Goal: Information Seeking & Learning: Compare options

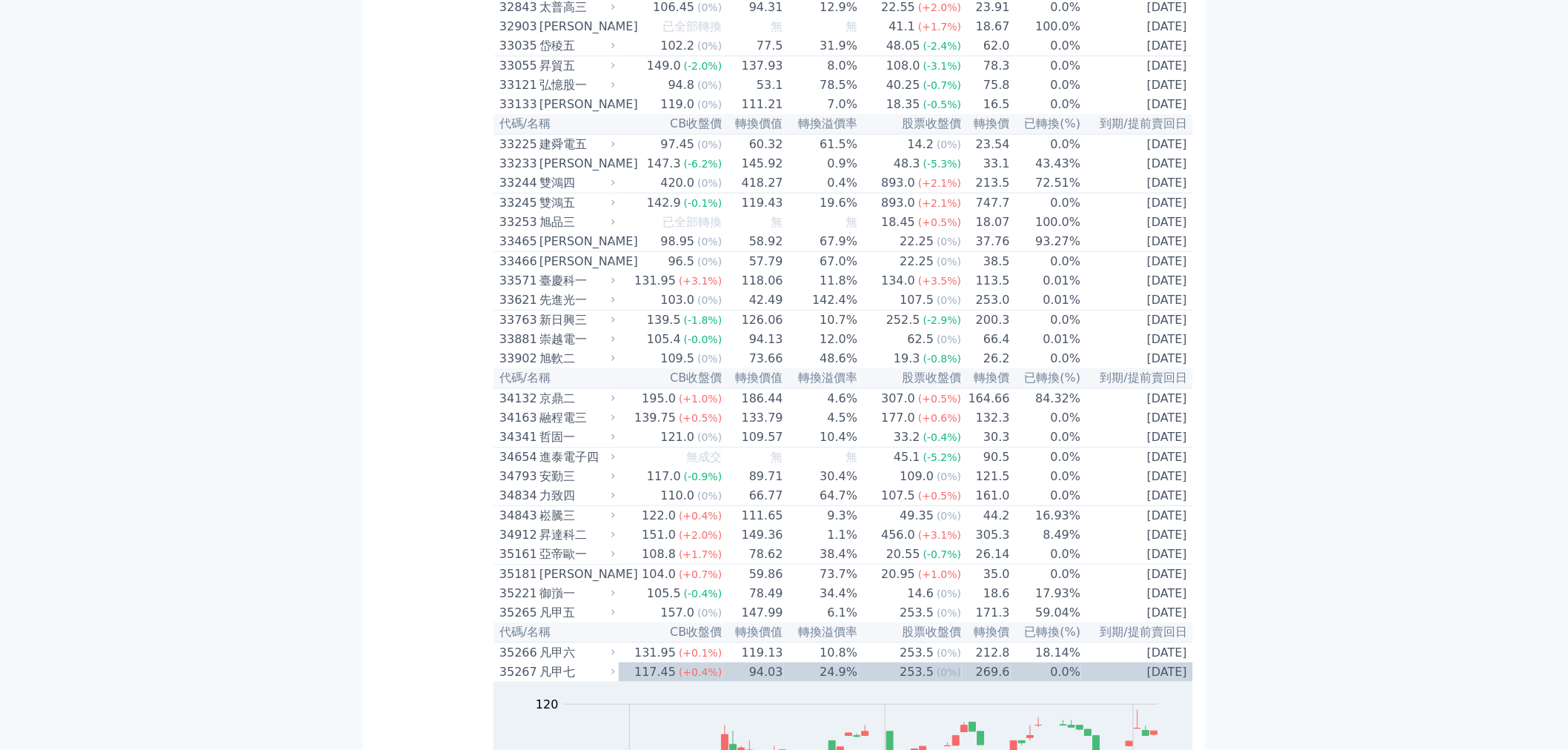
scroll to position [4130, 0]
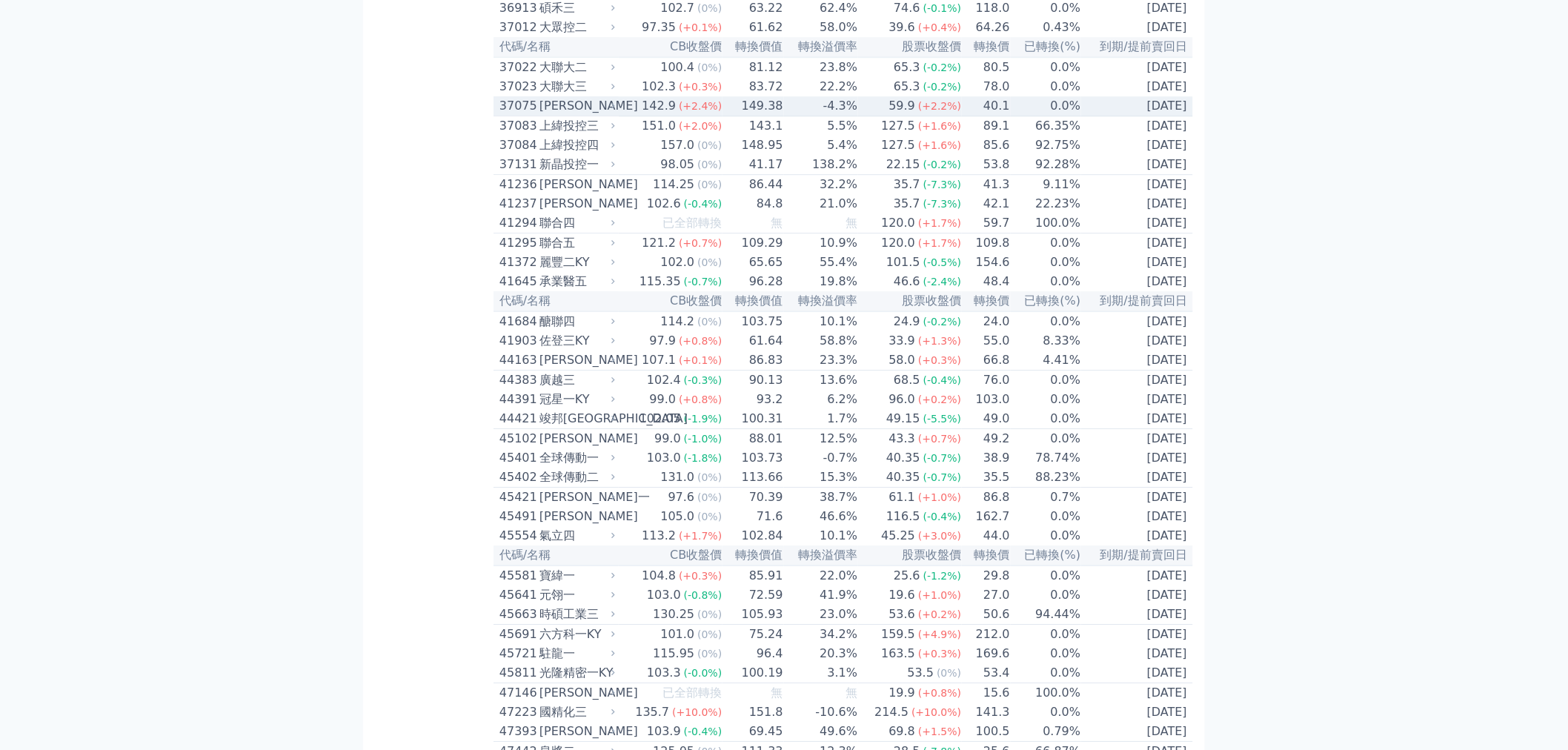
click at [594, 115] on div "[PERSON_NAME]" at bounding box center [575, 106] width 73 height 18
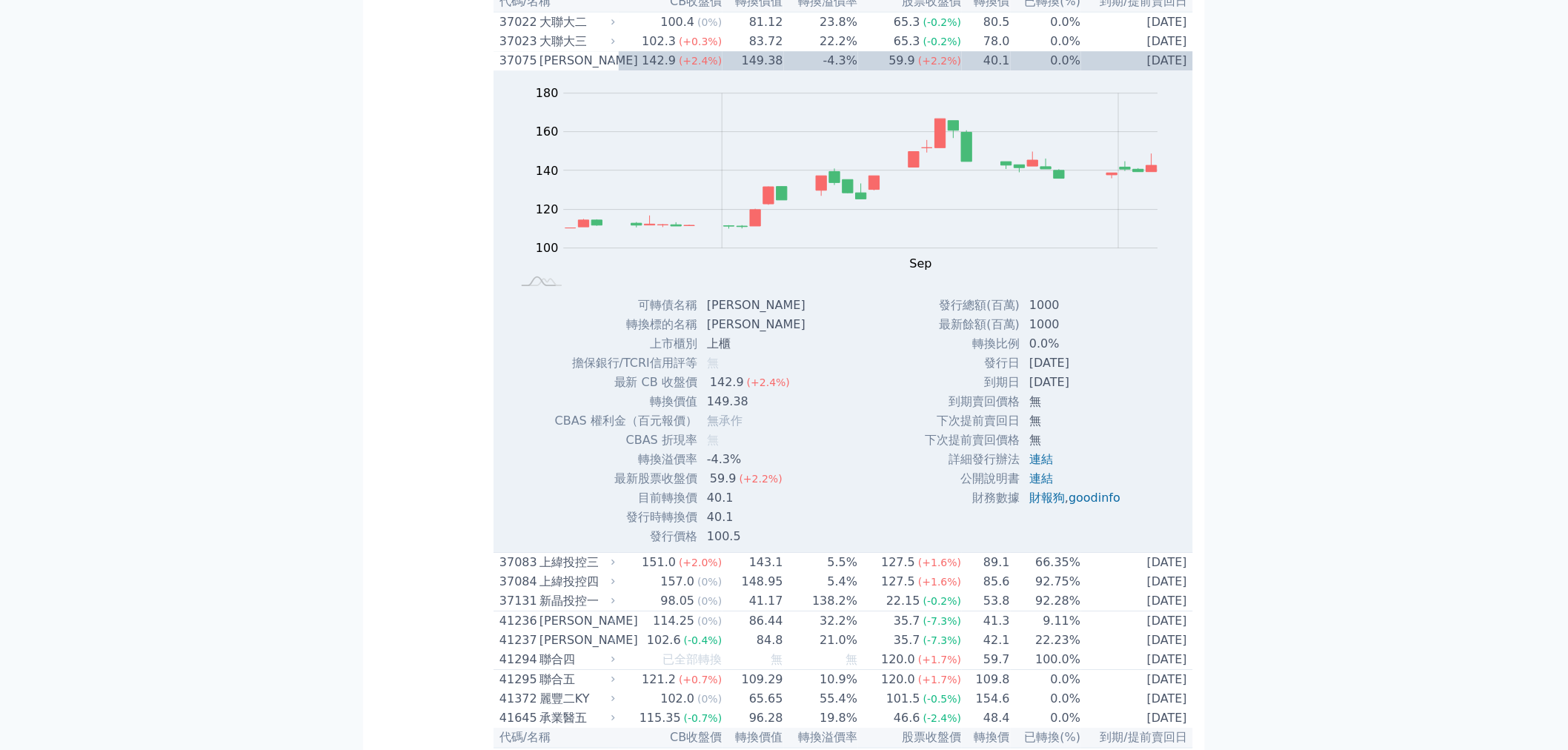
scroll to position [4212, 0]
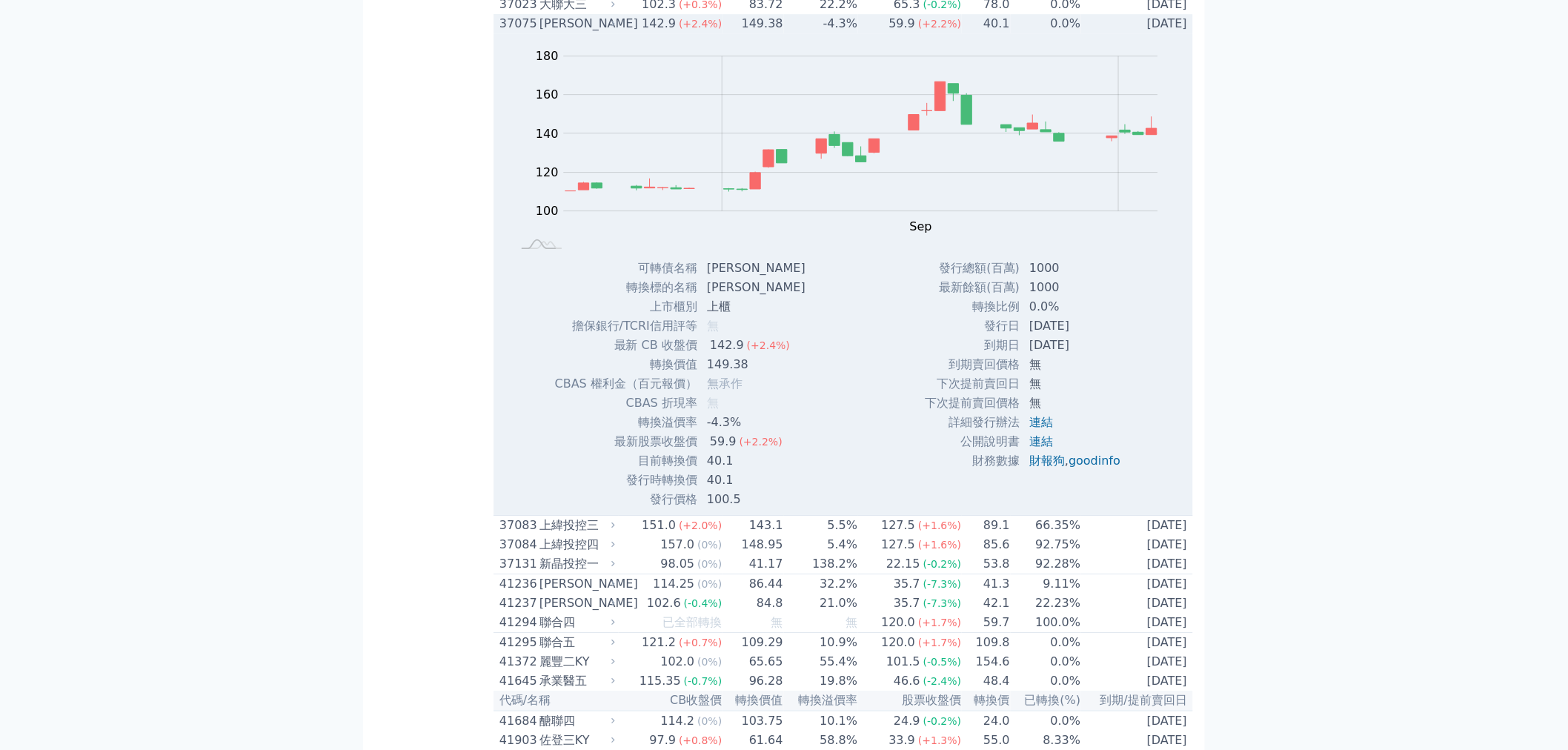
click at [569, 33] on div "[PERSON_NAME]" at bounding box center [575, 24] width 73 height 18
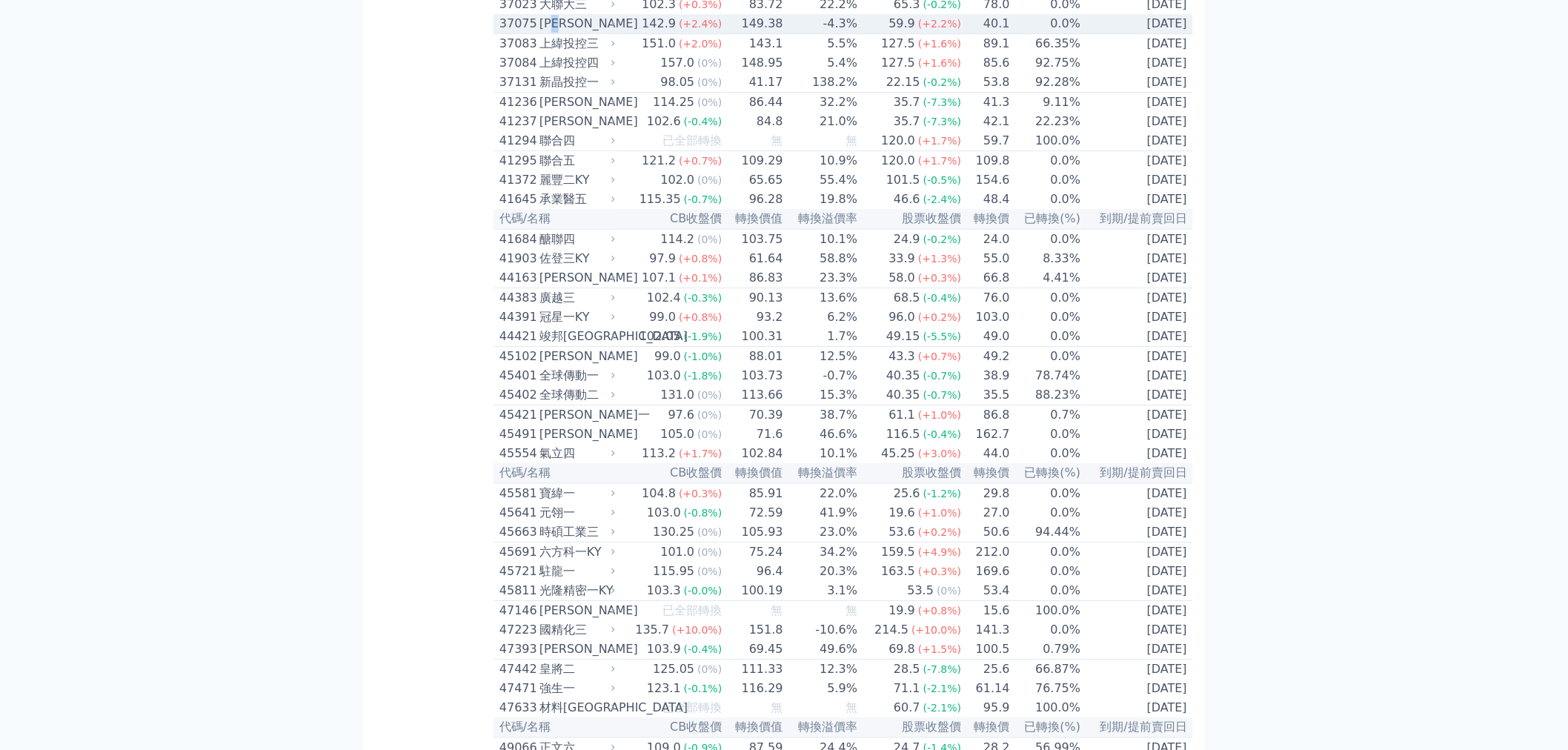
click at [569, 33] on div "[PERSON_NAME]" at bounding box center [575, 24] width 73 height 18
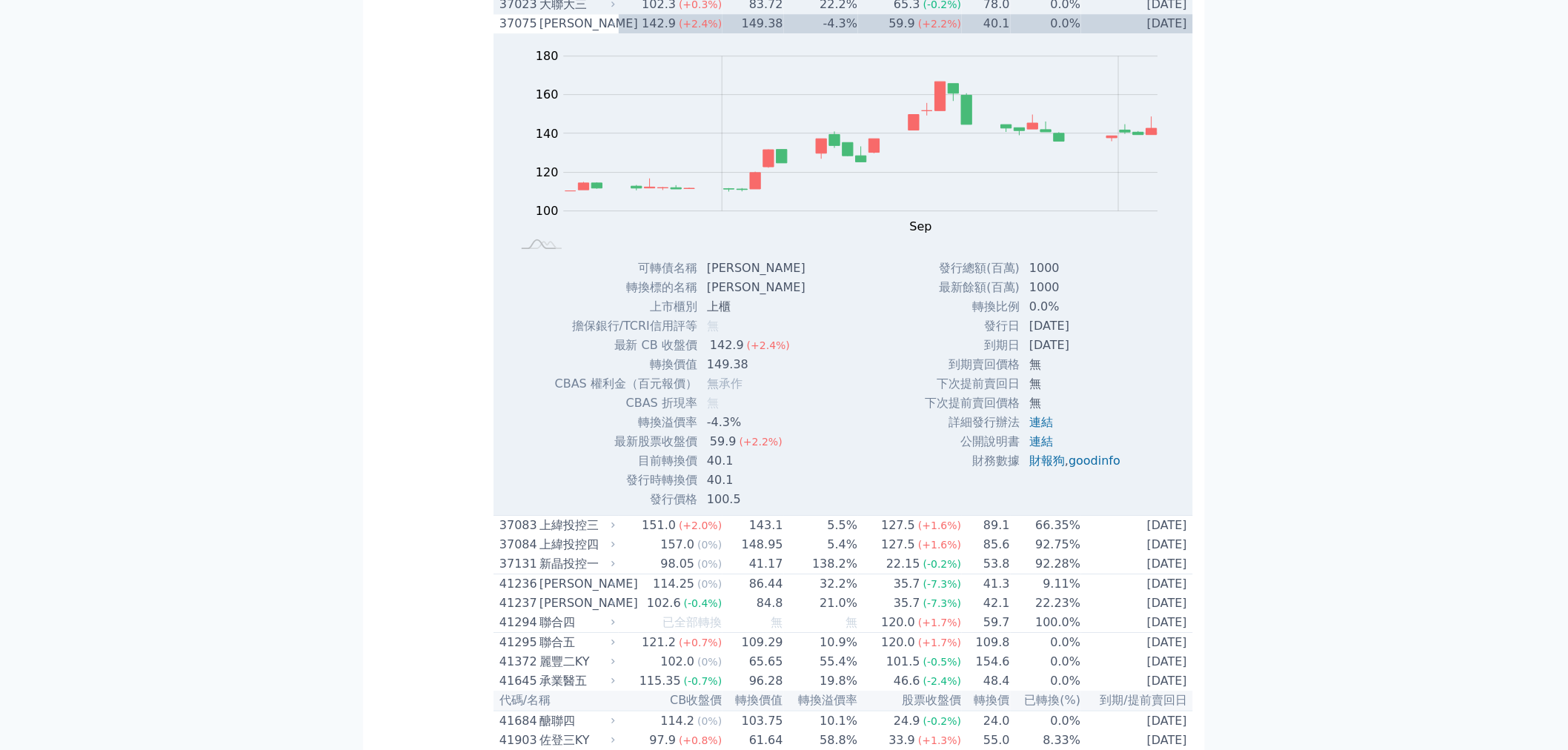
click at [519, 33] on div "37075" at bounding box center [517, 24] width 36 height 18
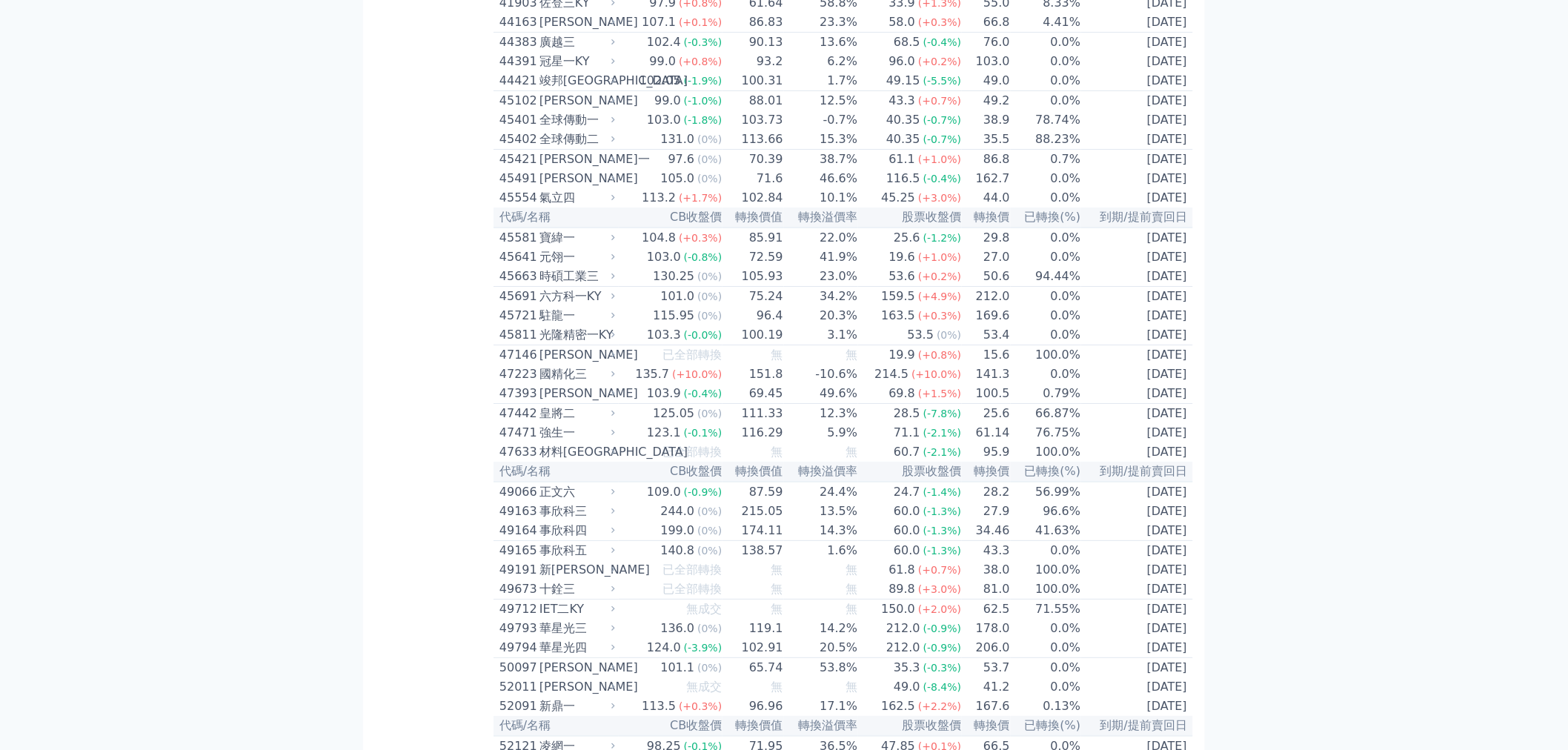
scroll to position [4706, 0]
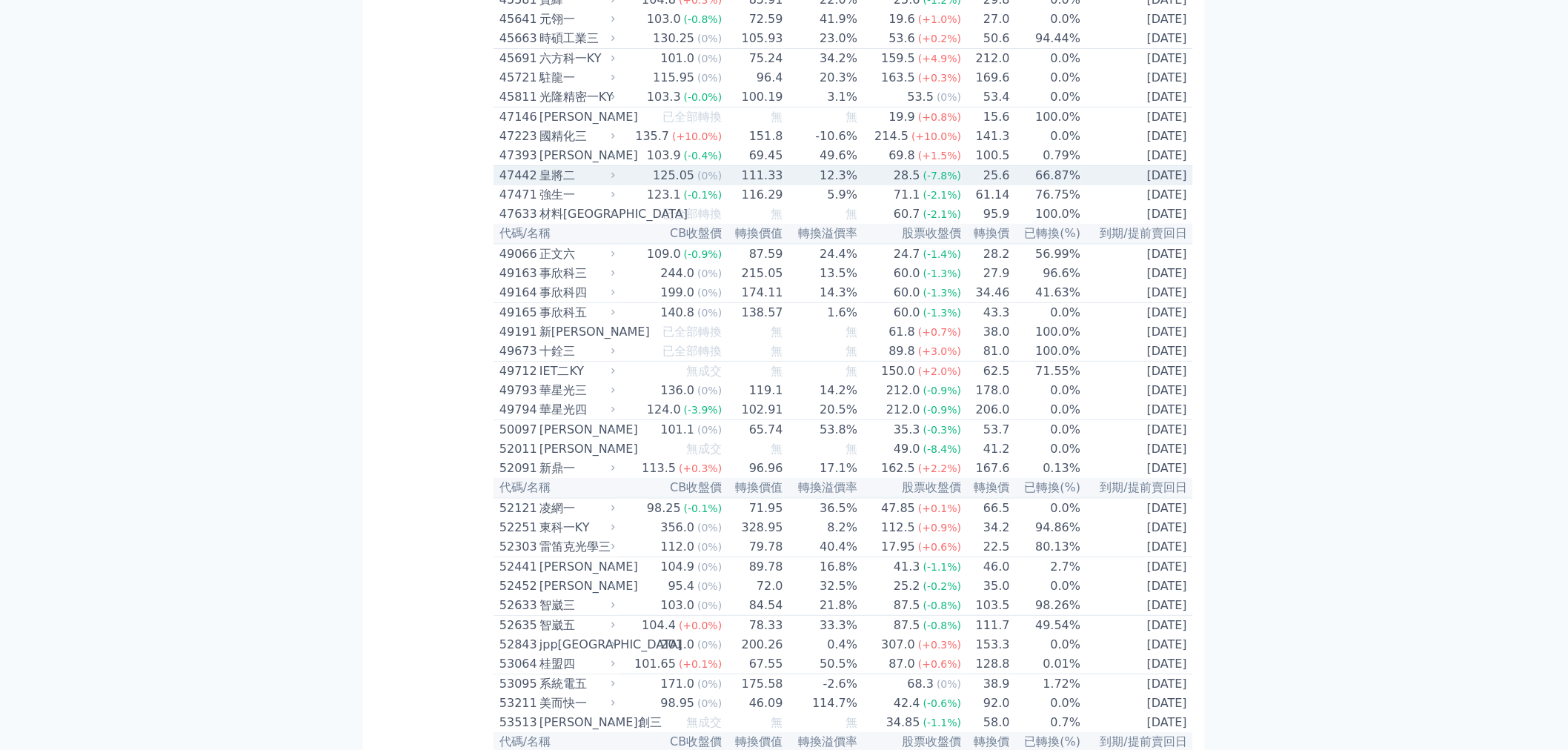
click at [529, 184] on div "47442" at bounding box center [517, 176] width 36 height 18
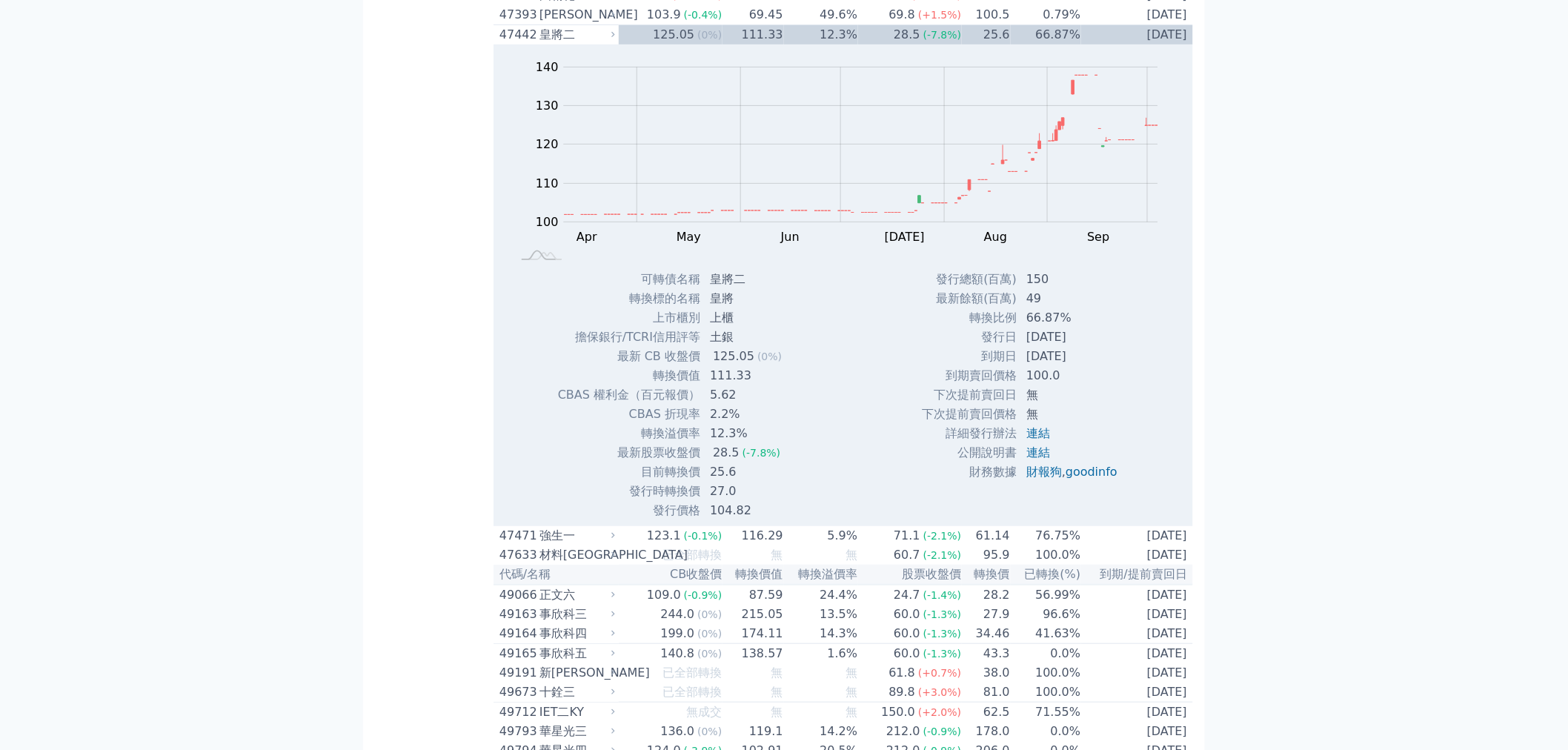
scroll to position [4871, 0]
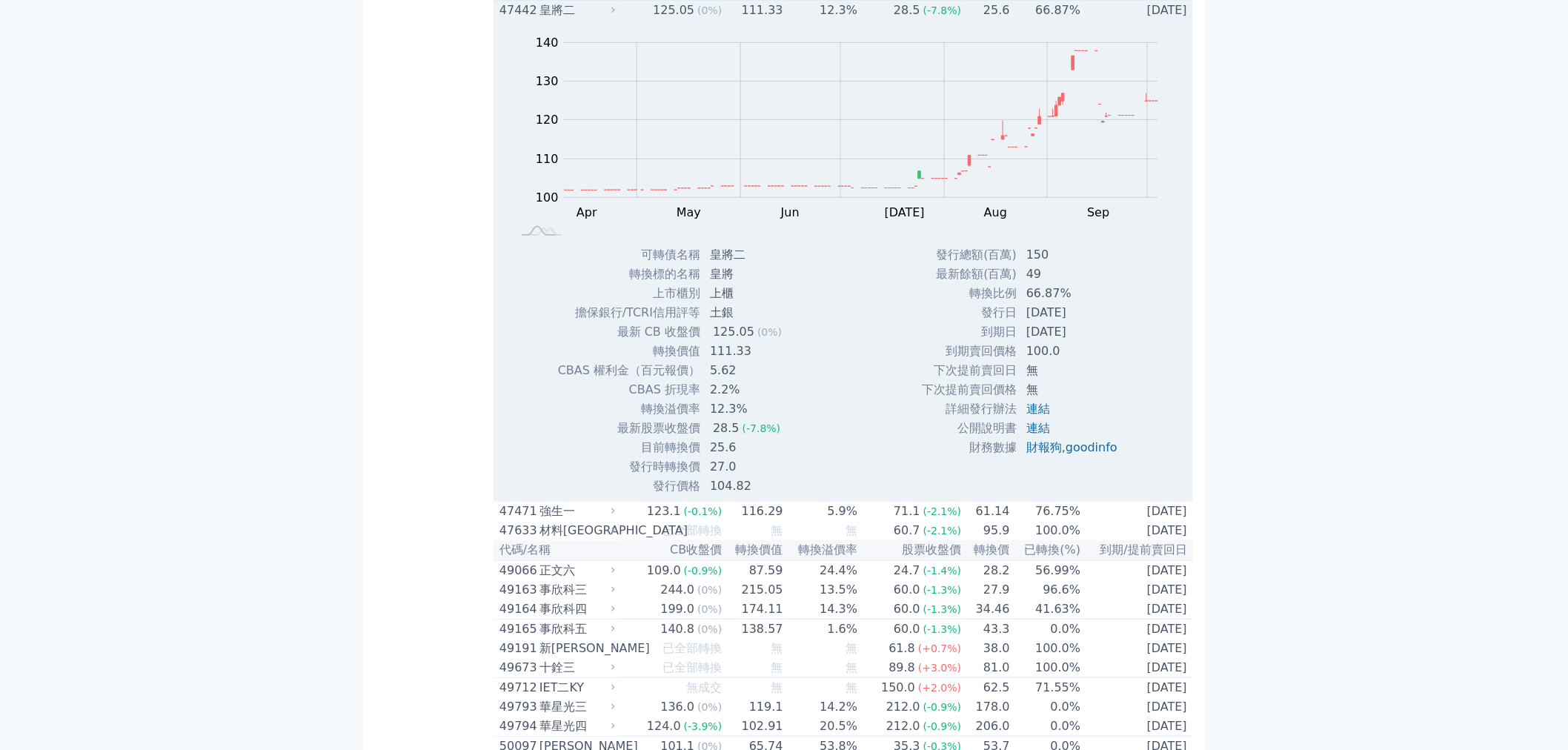
drag, startPoint x: 558, startPoint y: 326, endPoint x: 557, endPoint y: 334, distance: 8.1
click at [557, 19] on div "皇將二" at bounding box center [575, 10] width 73 height 18
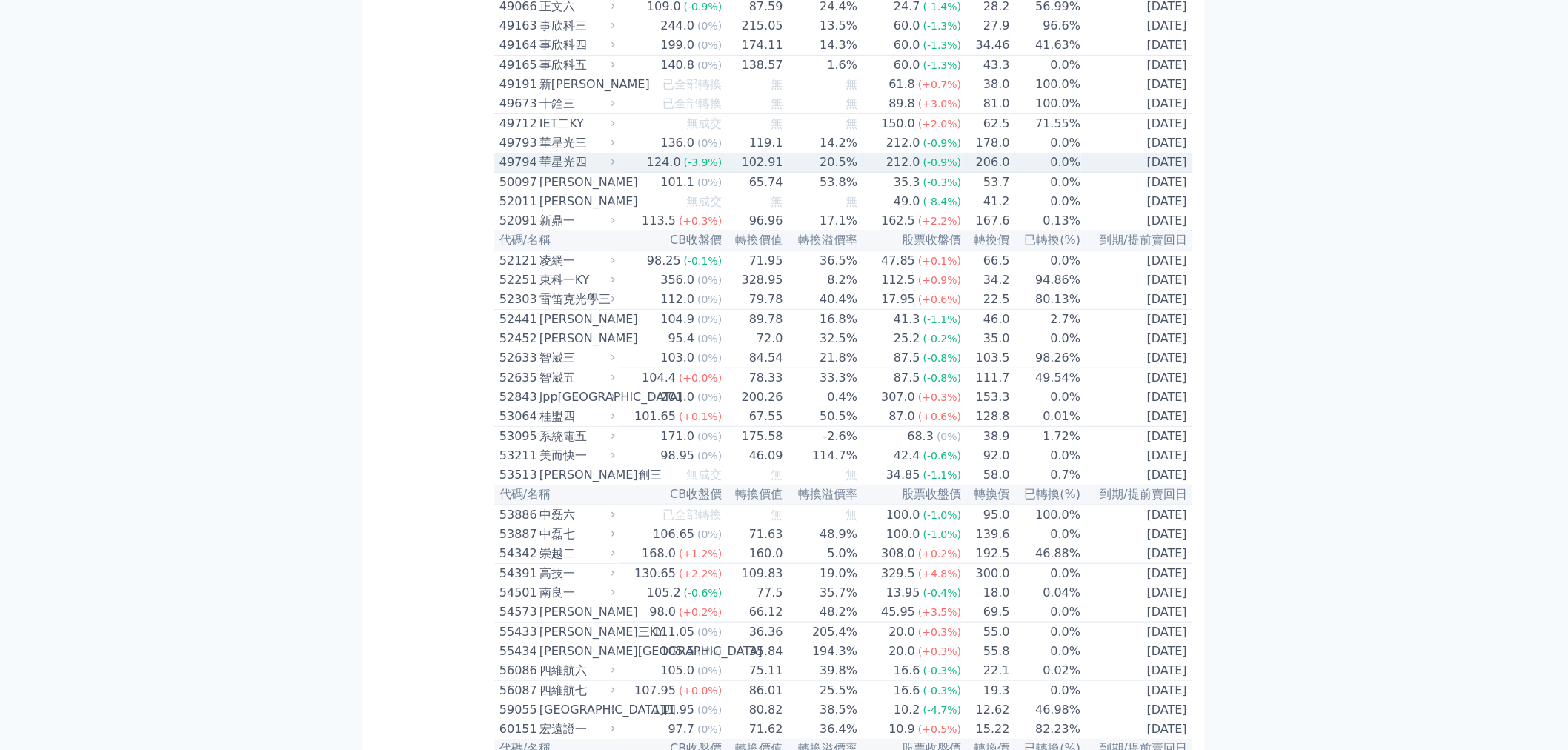
click at [515, 171] on div "49794" at bounding box center [517, 162] width 36 height 18
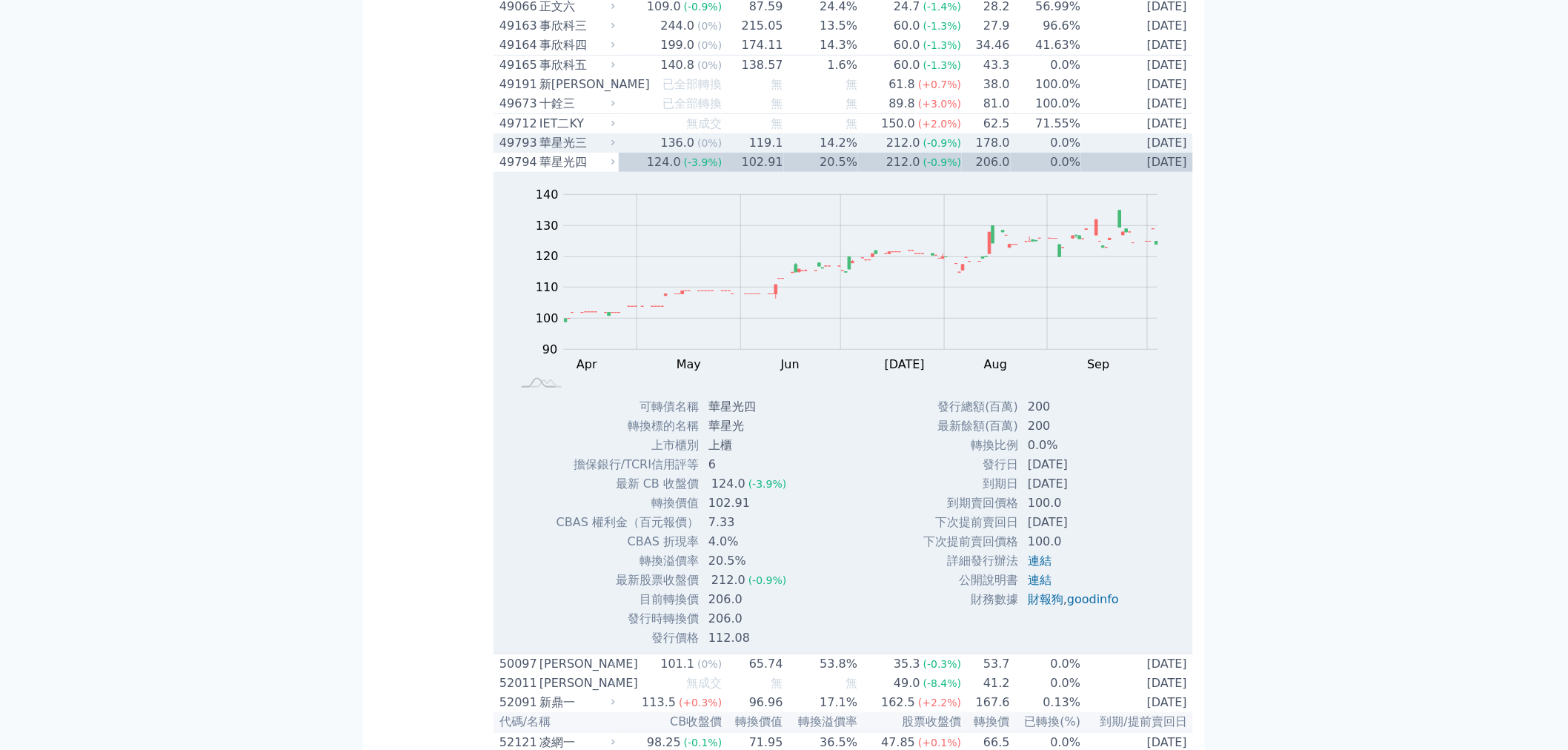
click at [523, 152] on div "49793" at bounding box center [517, 143] width 36 height 18
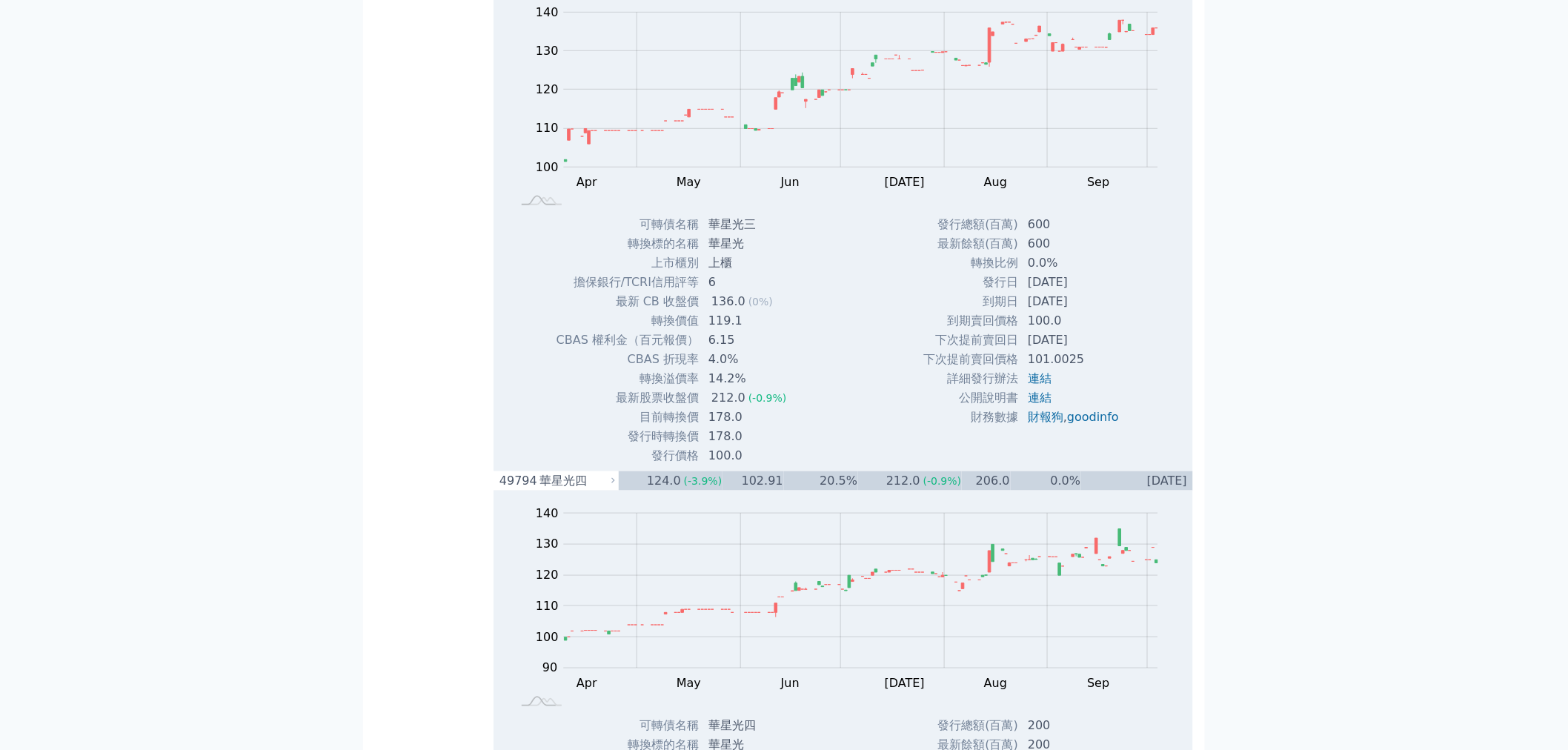
scroll to position [5118, 0]
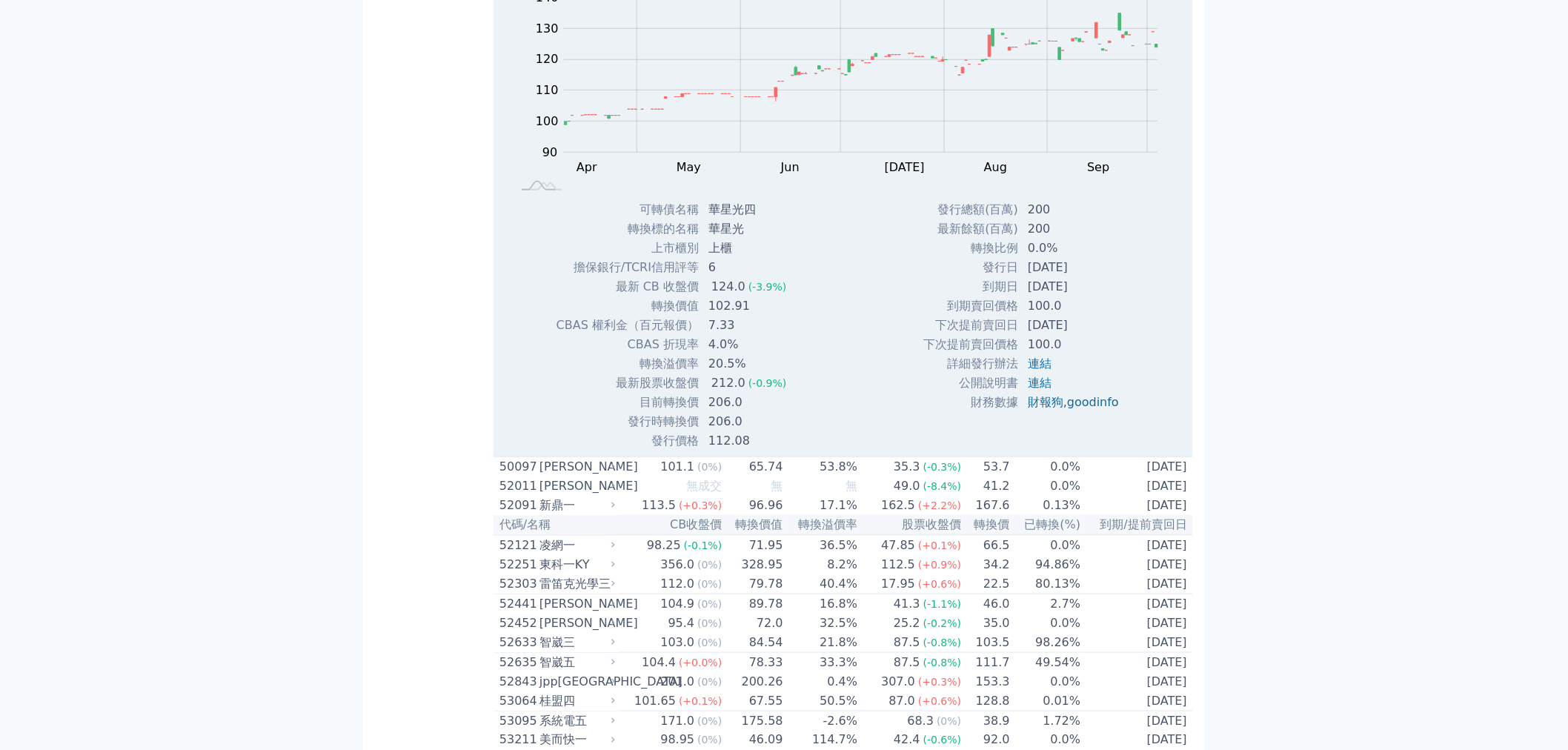
scroll to position [5200, 0]
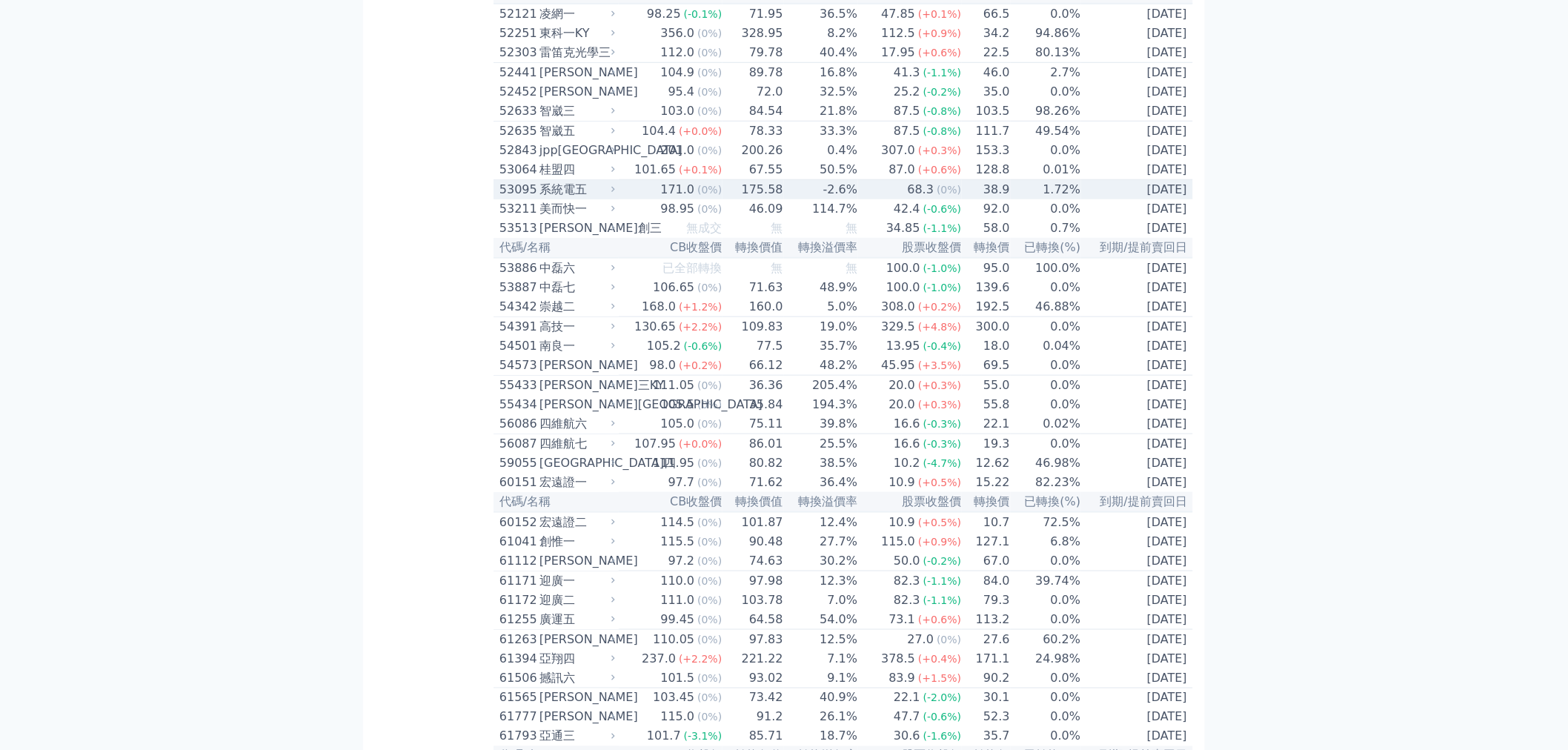
click at [560, 198] on div "系統電五" at bounding box center [575, 190] width 73 height 18
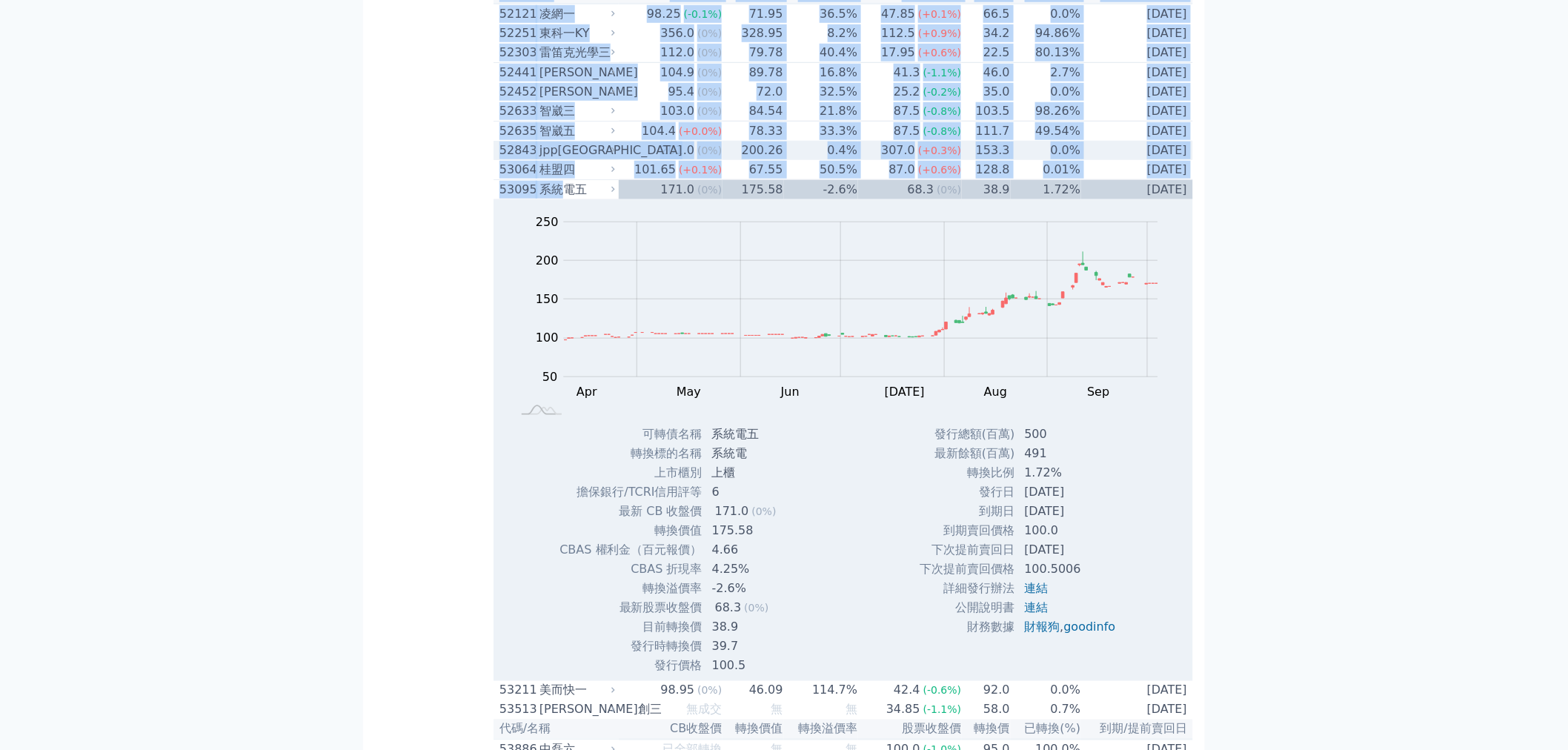
drag, startPoint x: 560, startPoint y: 541, endPoint x: 476, endPoint y: 507, distance: 90.6
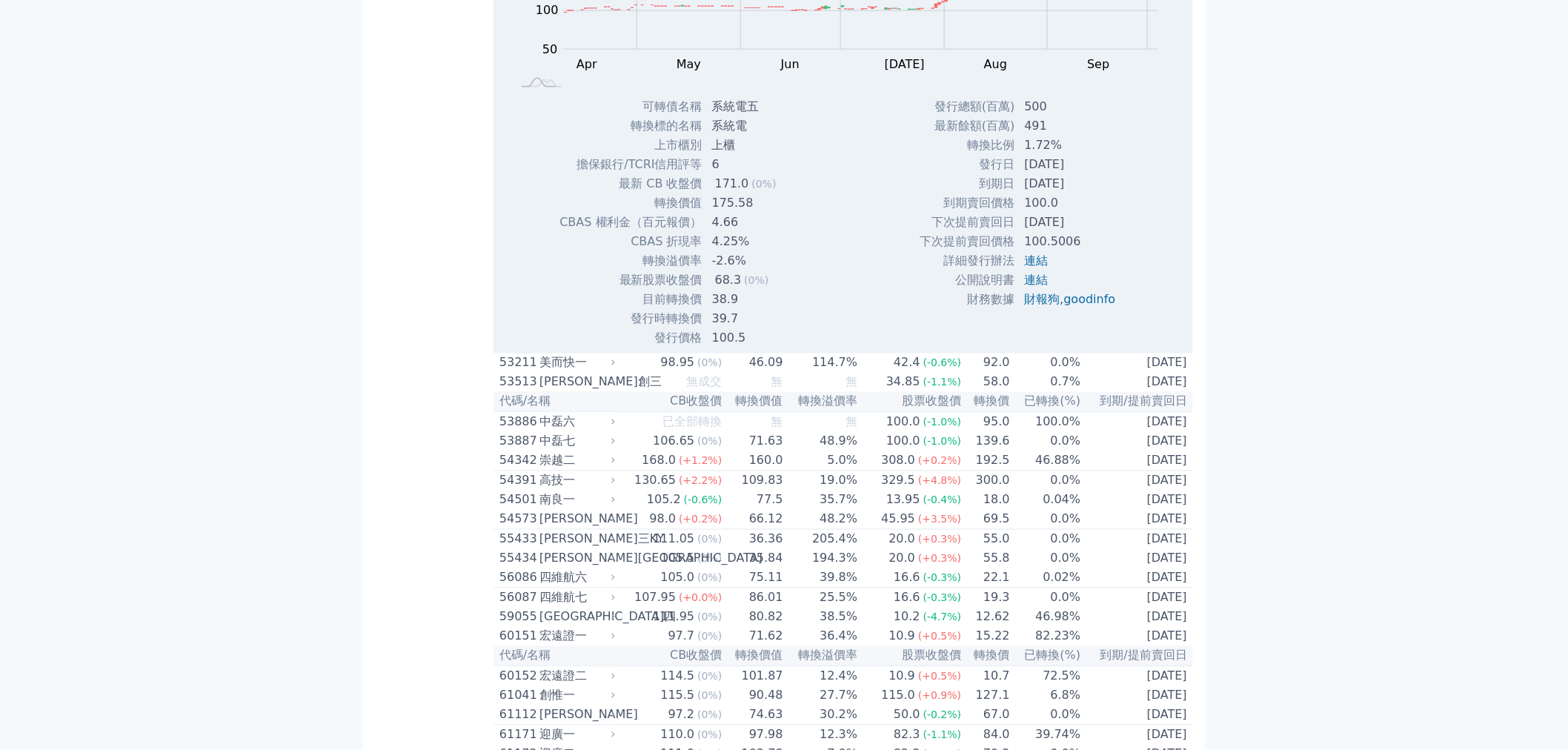
scroll to position [5530, 0]
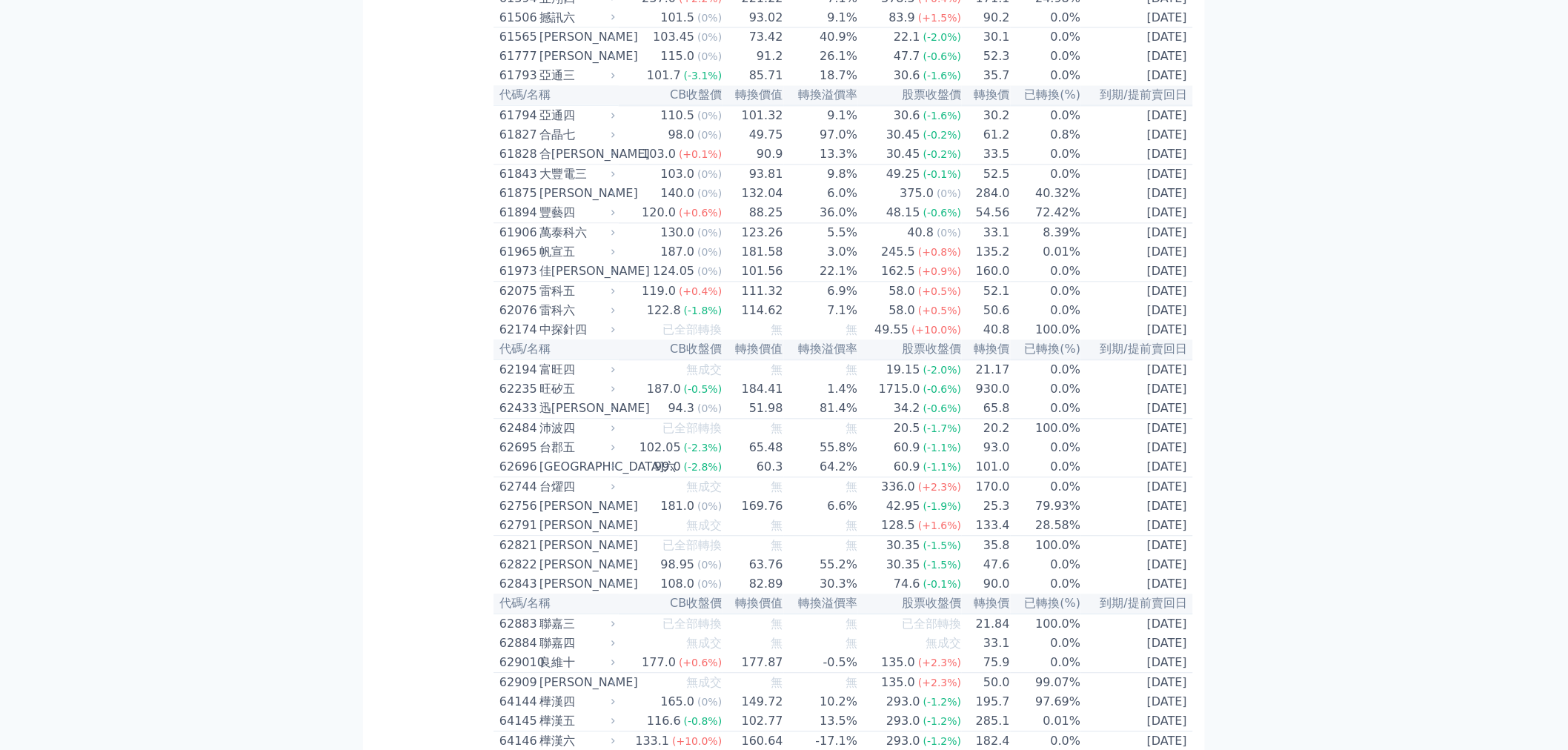
scroll to position [5859, 0]
